Goal: Transaction & Acquisition: Purchase product/service

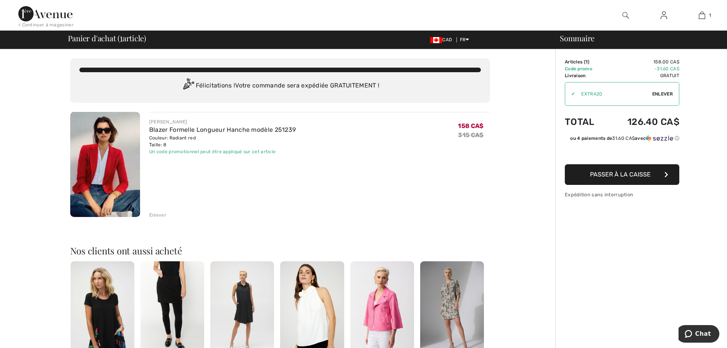
click at [655, 95] on span "Enlever" at bounding box center [662, 93] width 21 height 7
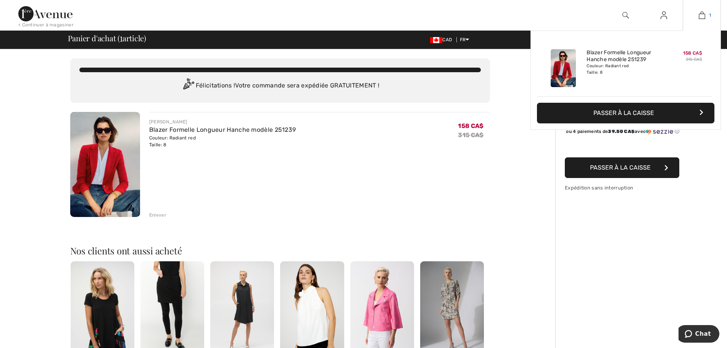
click at [704, 17] on img at bounding box center [702, 15] width 6 height 9
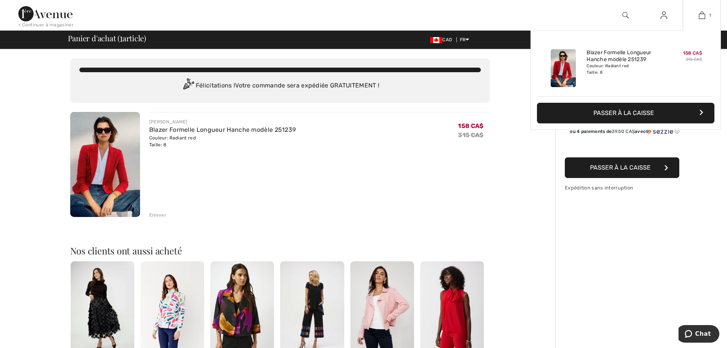
click at [703, 16] on img at bounding box center [702, 15] width 6 height 9
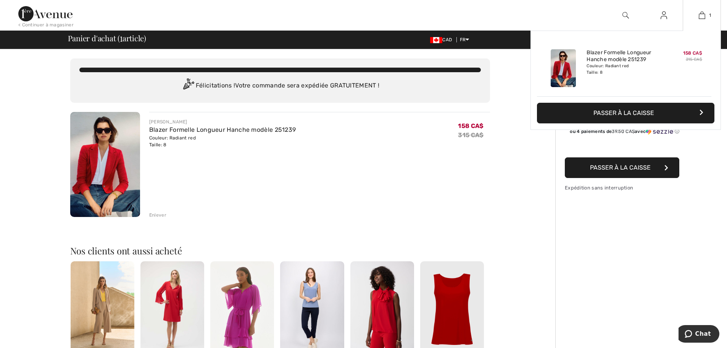
click at [689, 110] on button "Passer à la caisse" at bounding box center [626, 113] width 178 height 21
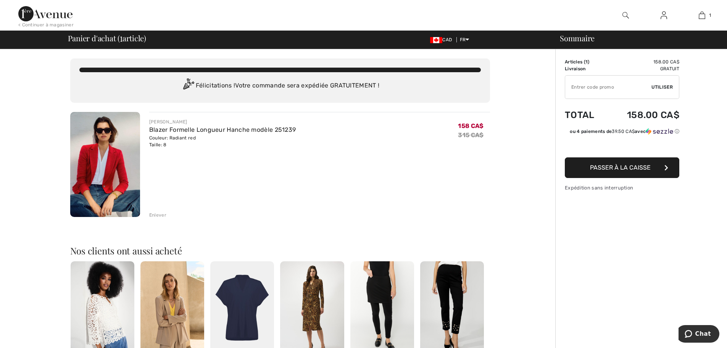
drag, startPoint x: 698, startPoint y: 17, endPoint x: 650, endPoint y: 232, distance: 220.2
click at [651, 234] on div "Sommaire Description Articles ( 1 ) 158.00 CA$ Code promo 0.00 CA$ Livraison Gr…" at bounding box center [641, 296] width 172 height 495
click at [161, 214] on div "Enlever" at bounding box center [157, 214] width 17 height 7
